Goal: Task Accomplishment & Management: Complete application form

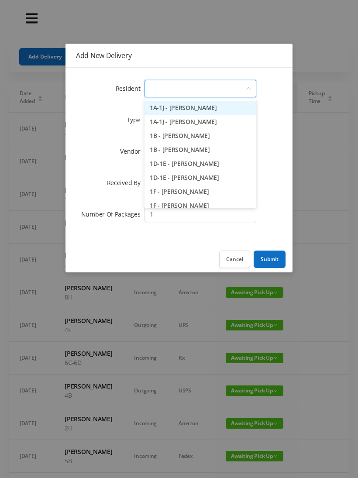
type input "3"
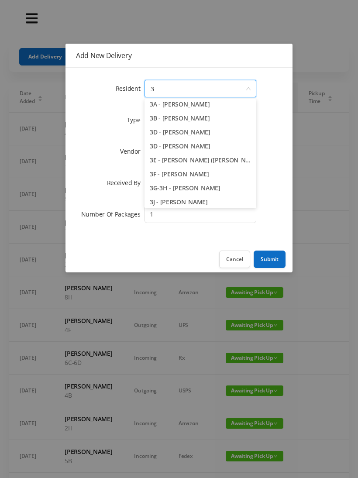
scroll to position [18, 0]
click at [208, 187] on li "3G-3H - [PERSON_NAME]" at bounding box center [200, 188] width 112 height 14
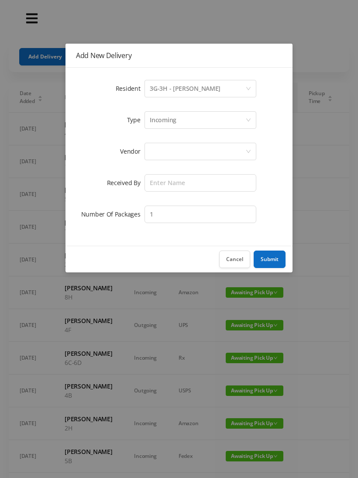
click at [166, 150] on div at bounding box center [198, 151] width 96 height 17
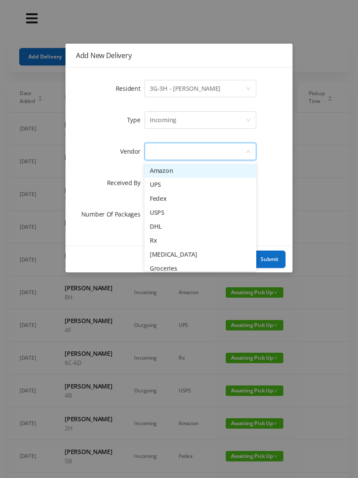
click at [189, 177] on li "Amazon" at bounding box center [200, 171] width 112 height 14
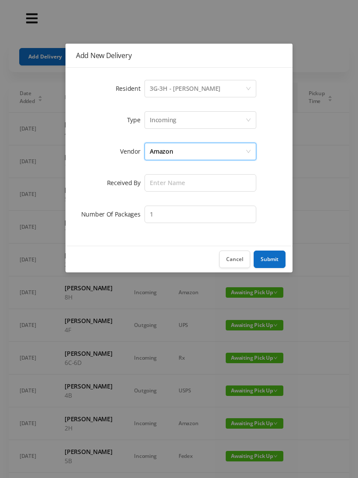
click at [188, 150] on div "Amazon" at bounding box center [198, 151] width 96 height 17
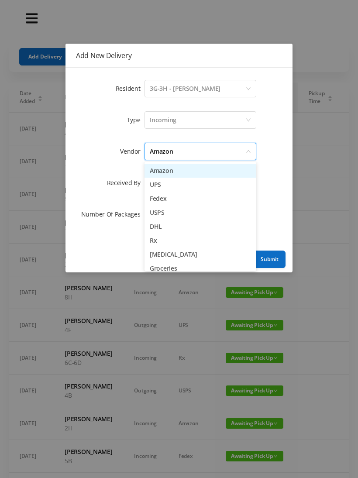
click at [173, 187] on li "UPS" at bounding box center [200, 185] width 112 height 14
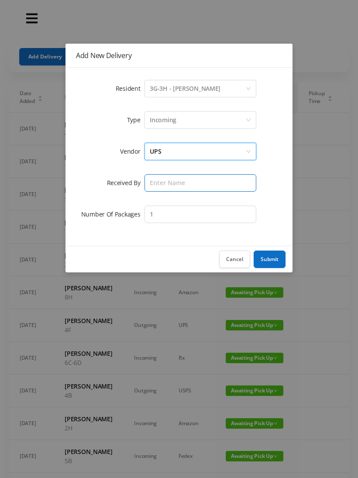
click at [161, 187] on input "text" at bounding box center [200, 182] width 112 height 17
type input "[PERSON_NAME]"
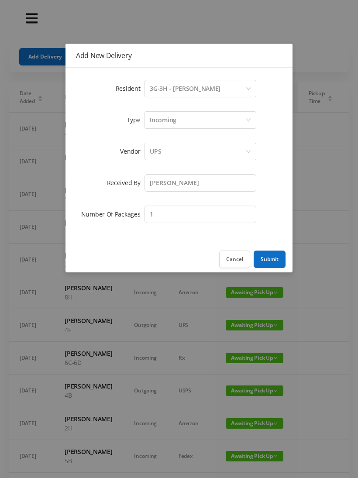
click at [276, 266] on button "Submit" at bounding box center [269, 258] width 32 height 17
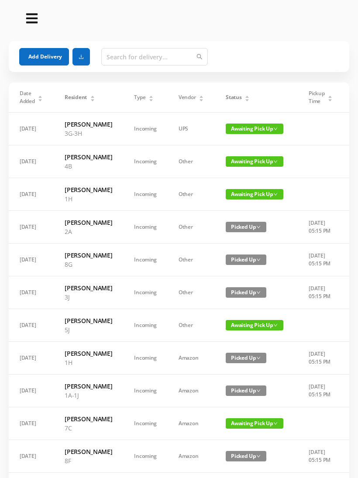
click at [46, 59] on button "Add Delivery" at bounding box center [44, 56] width 50 height 17
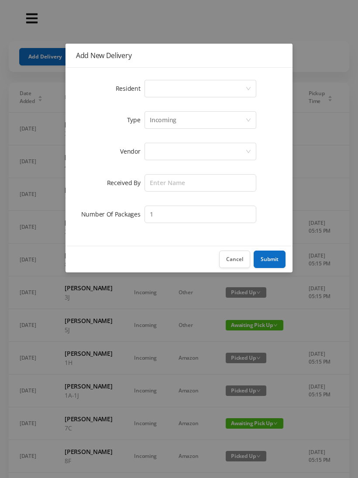
click at [157, 91] on div "Select a person" at bounding box center [198, 88] width 96 height 17
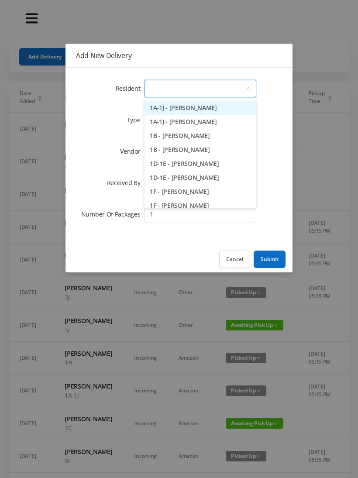
type input "2"
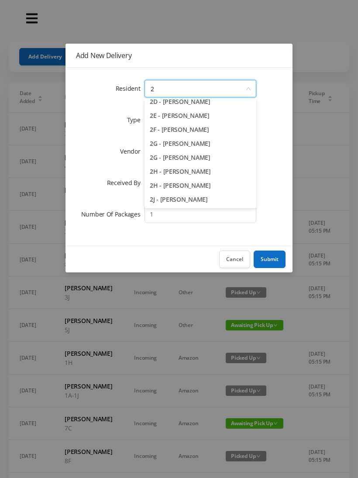
scroll to position [90, 0]
click at [189, 187] on li "2H - [PERSON_NAME]" at bounding box center [200, 185] width 112 height 14
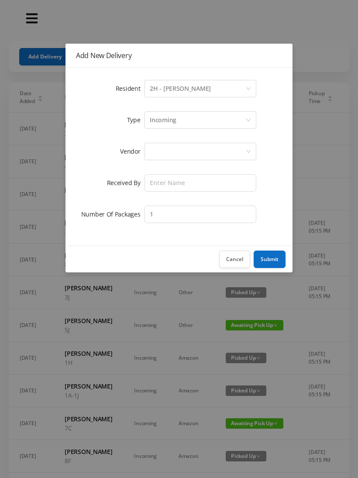
click at [160, 153] on div at bounding box center [198, 151] width 96 height 17
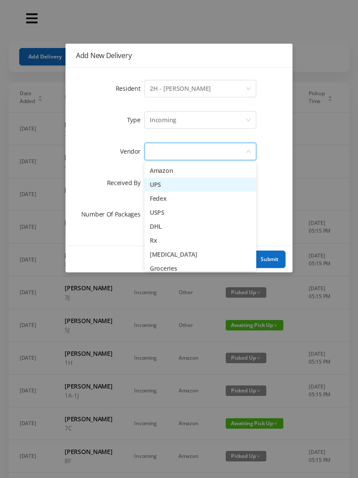
click at [183, 189] on li "UPS" at bounding box center [200, 185] width 112 height 14
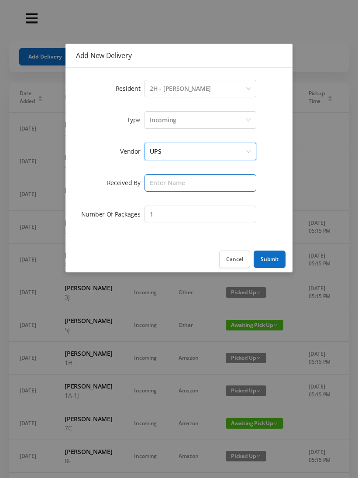
click at [164, 181] on input "text" at bounding box center [200, 182] width 112 height 17
type input "[PERSON_NAME]"
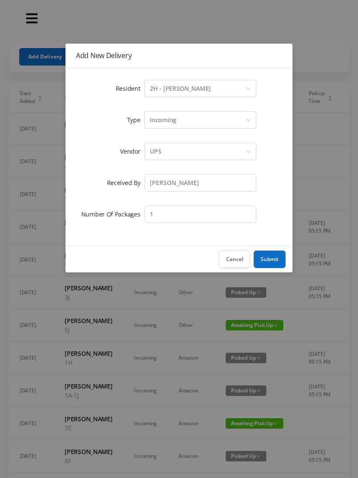
click at [275, 257] on button "Submit" at bounding box center [269, 258] width 32 height 17
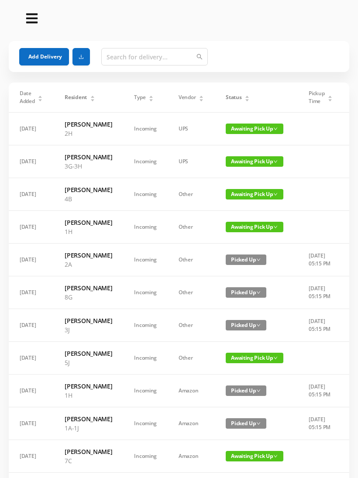
click at [41, 52] on button "Add Delivery" at bounding box center [44, 56] width 50 height 17
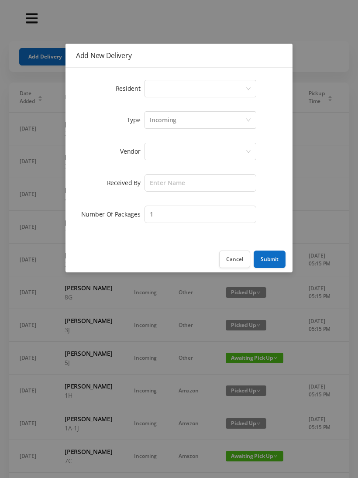
click at [152, 92] on div "Select a person" at bounding box center [198, 88] width 96 height 17
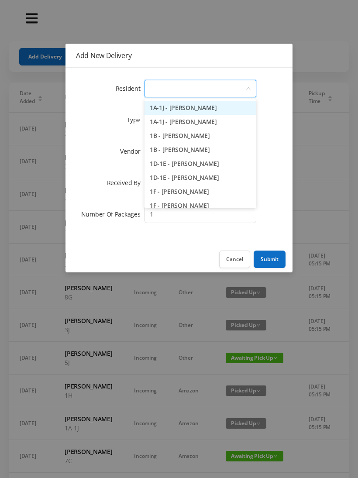
type input "3"
click at [191, 136] on li "3B - [PERSON_NAME]" at bounding box center [200, 136] width 112 height 14
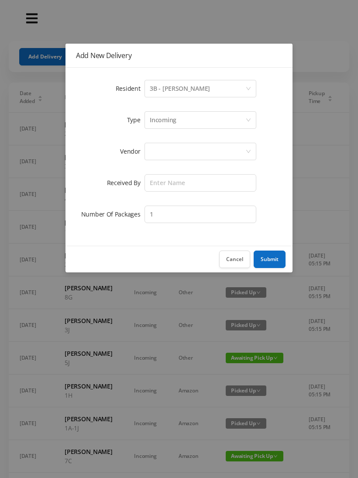
click at [162, 154] on div at bounding box center [198, 151] width 96 height 17
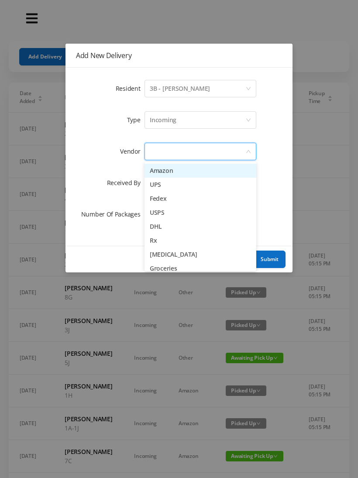
click at [179, 187] on li "UPS" at bounding box center [200, 185] width 112 height 14
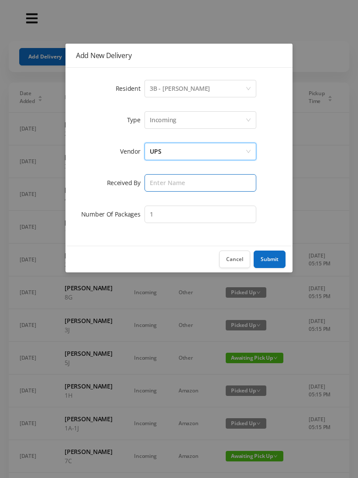
click at [167, 184] on input "text" at bounding box center [200, 182] width 112 height 17
type input "[PERSON_NAME]"
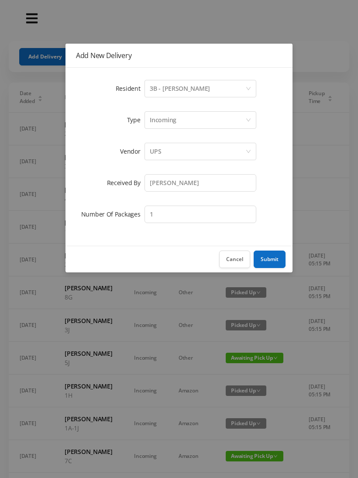
click at [276, 251] on button "Submit" at bounding box center [269, 258] width 32 height 17
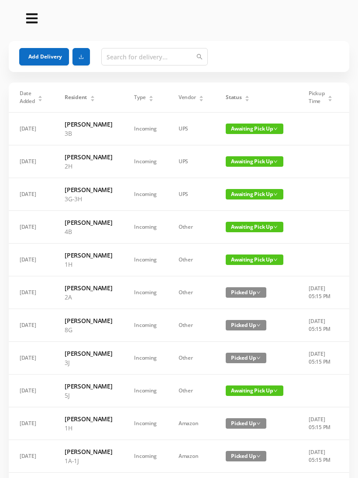
click at [46, 54] on button "Add Delivery" at bounding box center [44, 56] width 50 height 17
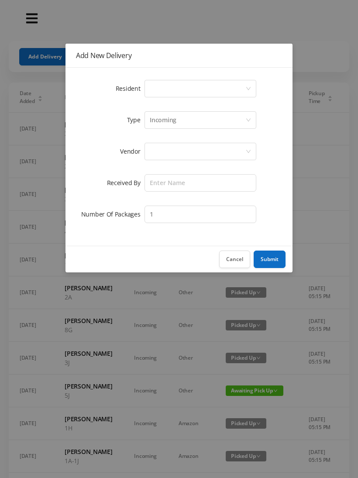
click at [159, 94] on div "Select a person" at bounding box center [198, 88] width 96 height 17
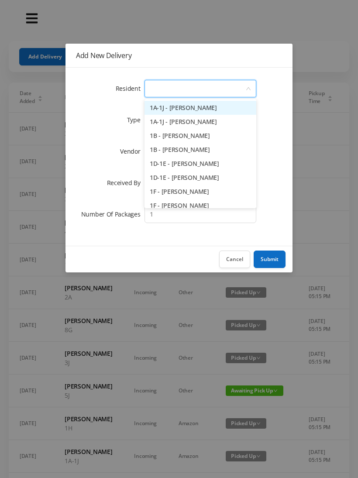
type input "8"
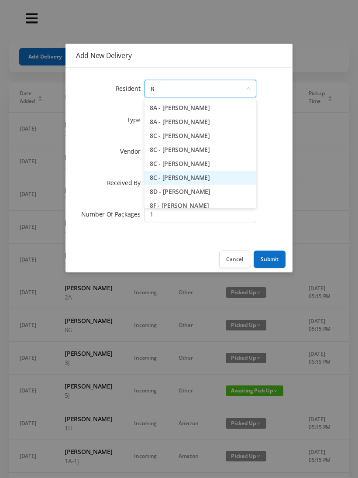
click at [191, 178] on li "8C - [PERSON_NAME]" at bounding box center [200, 178] width 112 height 14
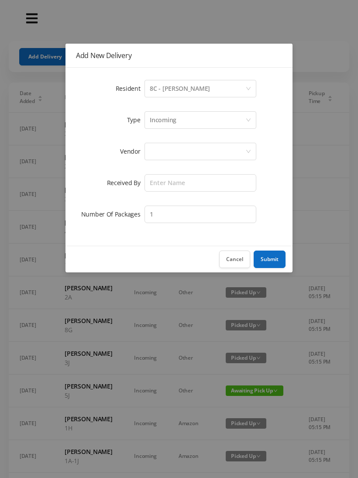
click at [161, 152] on div at bounding box center [198, 151] width 96 height 17
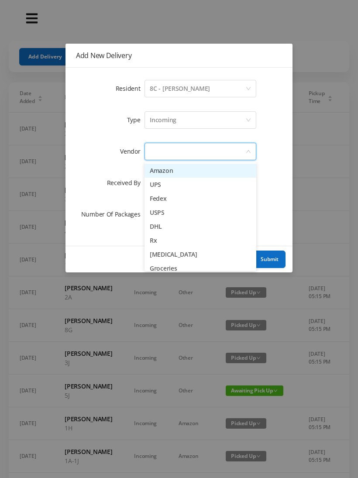
click at [172, 188] on li "UPS" at bounding box center [200, 185] width 112 height 14
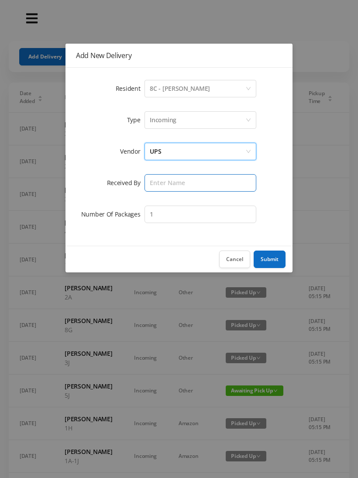
click at [161, 186] on input "text" at bounding box center [200, 182] width 112 height 17
type input "[PERSON_NAME]"
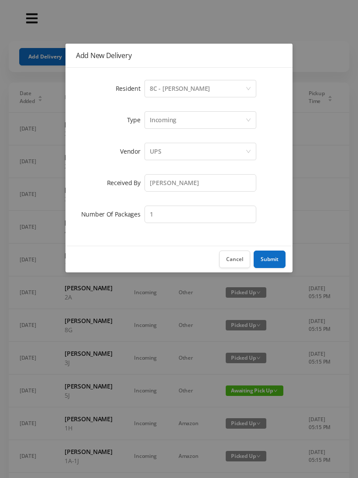
click at [275, 258] on button "Submit" at bounding box center [269, 258] width 32 height 17
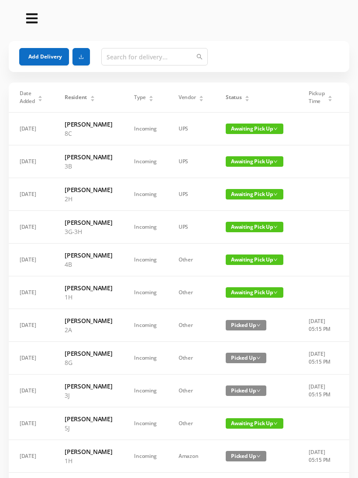
click at [46, 62] on button "Add Delivery" at bounding box center [44, 56] width 50 height 17
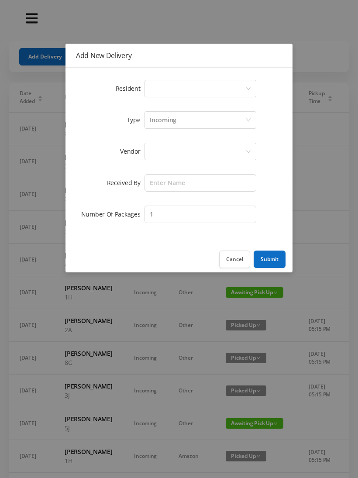
click at [161, 92] on div "Select a person" at bounding box center [198, 88] width 96 height 17
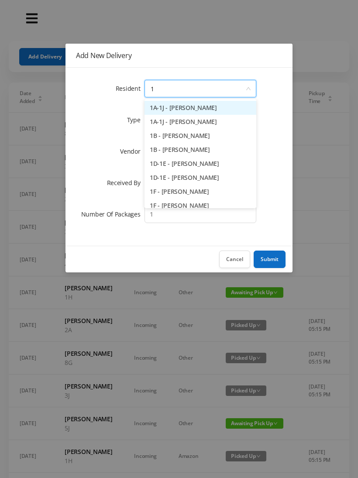
type input "1h"
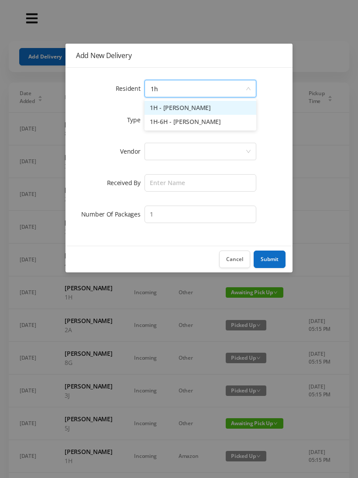
click at [198, 109] on li "1H - [PERSON_NAME]" at bounding box center [200, 108] width 112 height 14
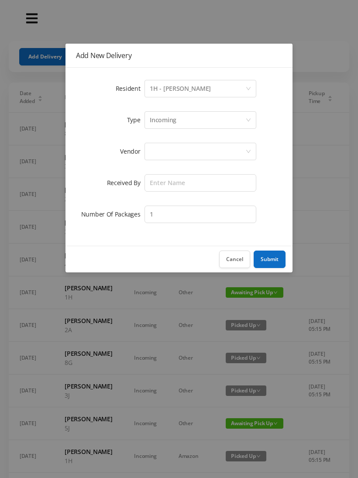
click at [168, 152] on div at bounding box center [198, 151] width 96 height 17
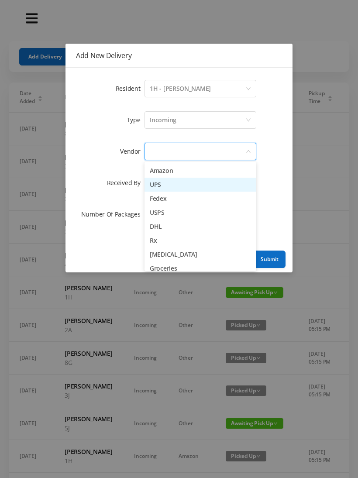
click at [171, 185] on li "UPS" at bounding box center [200, 185] width 112 height 14
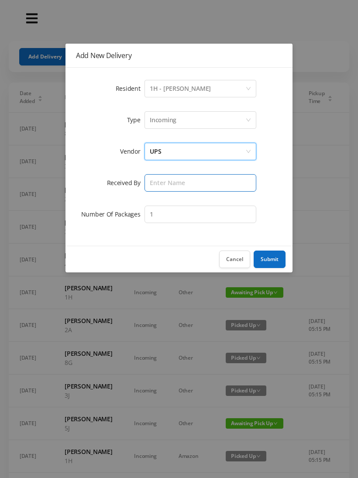
click at [162, 187] on input "text" at bounding box center [200, 182] width 112 height 17
type input "[PERSON_NAME]"
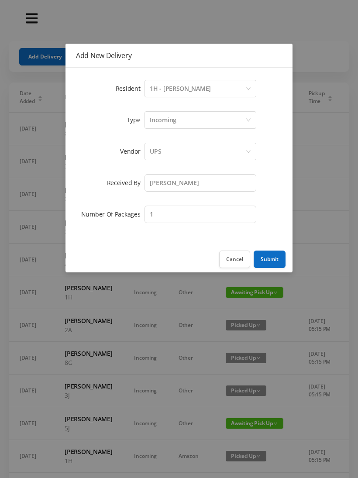
click at [272, 261] on button "Submit" at bounding box center [269, 258] width 32 height 17
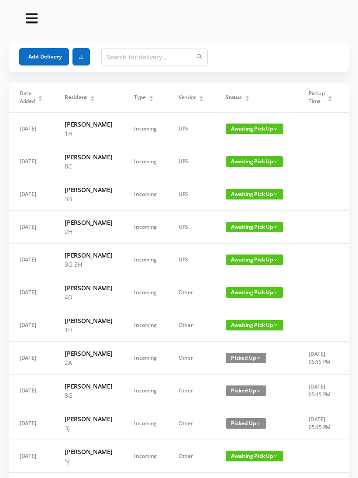
click at [39, 52] on button "Add Delivery" at bounding box center [44, 56] width 50 height 17
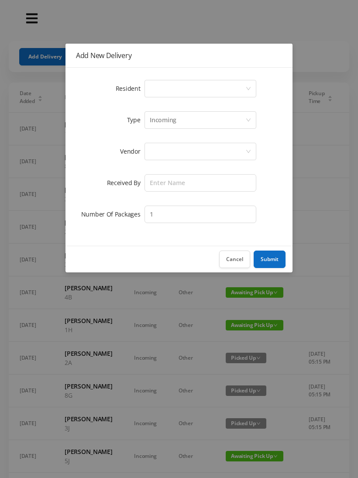
click at [161, 90] on div "Select a person" at bounding box center [198, 88] width 96 height 17
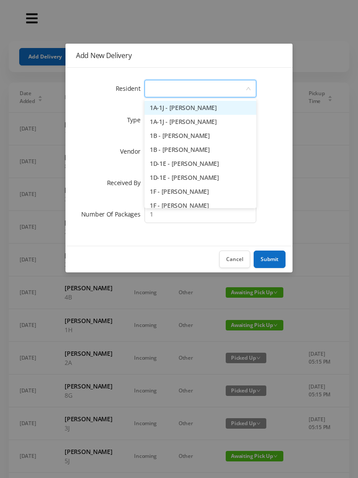
type input "4"
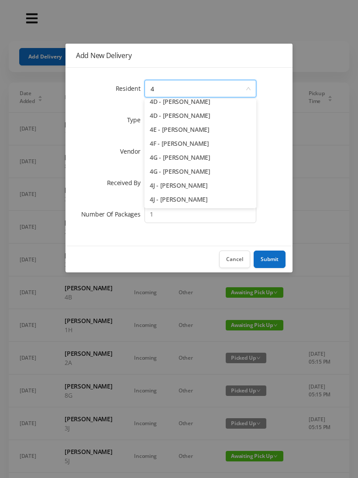
scroll to position [104, 0]
click at [193, 202] on li "4J - [PERSON_NAME]" at bounding box center [200, 199] width 112 height 14
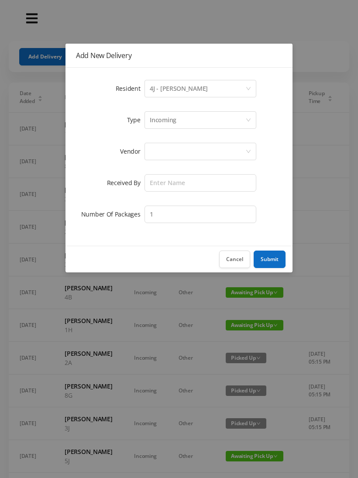
click at [165, 150] on div at bounding box center [198, 151] width 96 height 17
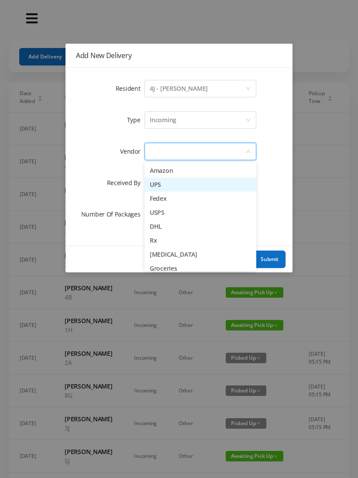
click at [185, 186] on li "UPS" at bounding box center [200, 185] width 112 height 14
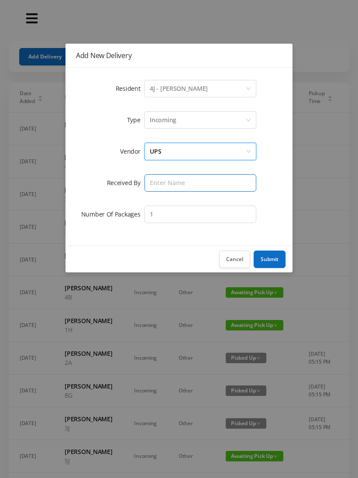
click at [161, 182] on input "text" at bounding box center [200, 182] width 112 height 17
type input "[PERSON_NAME]"
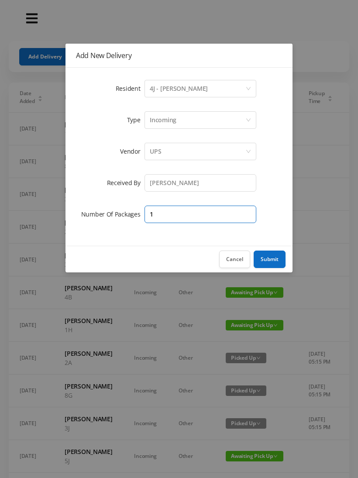
click at [162, 214] on input "1" at bounding box center [200, 213] width 112 height 17
type input "5"
click at [274, 264] on button "Submit" at bounding box center [269, 258] width 32 height 17
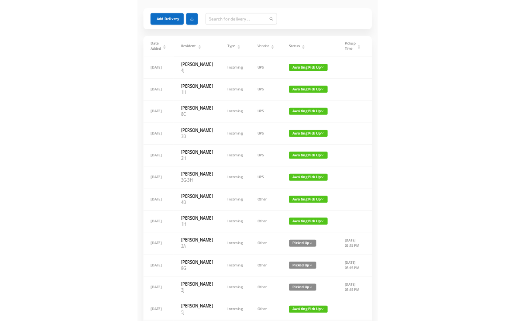
scroll to position [0, 0]
